Goal: Task Accomplishment & Management: Complete application form

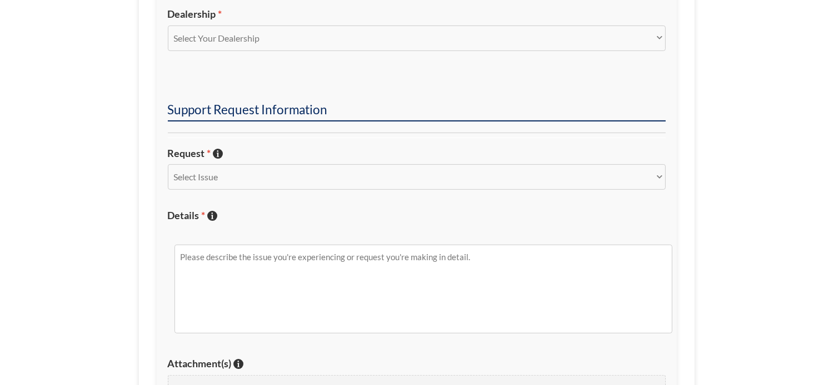
scroll to position [333, 0]
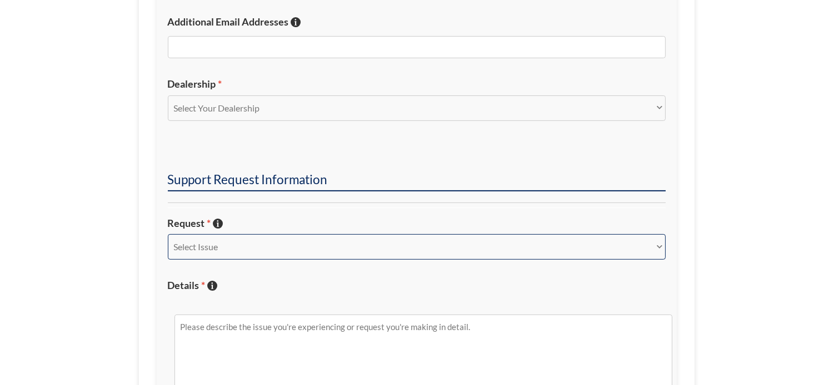
click at [207, 252] on select "Select Issue New Inquiry/Request Inventory Management Inventory Feed Website Fu…" at bounding box center [417, 247] width 498 height 26
select select "New Inquiry/Request"
click at [168, 234] on select "Select Issue New Inquiry/Request Inventory Management Inventory Feed Website Fu…" at bounding box center [417, 247] width 498 height 26
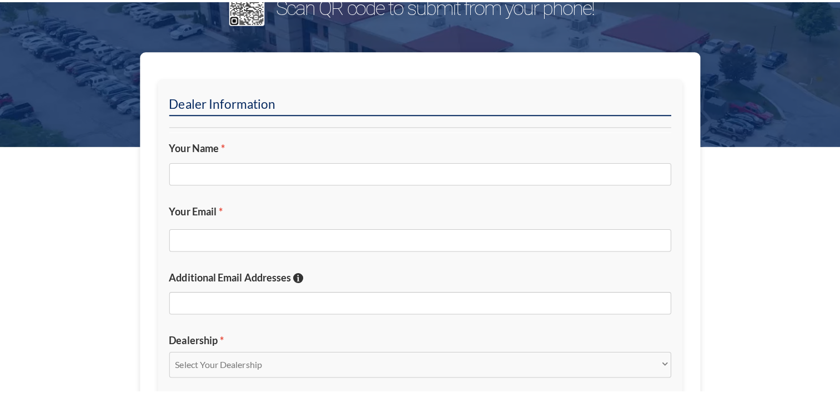
scroll to position [0, 0]
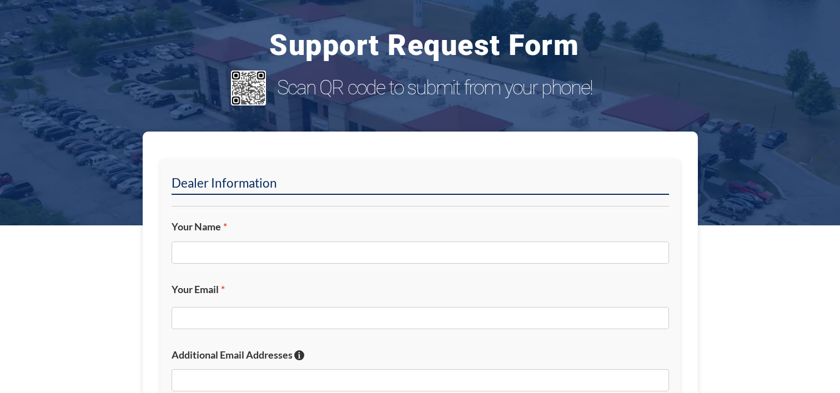
select select "New Inquiry/Request"
